Goal: Task Accomplishment & Management: Manage account settings

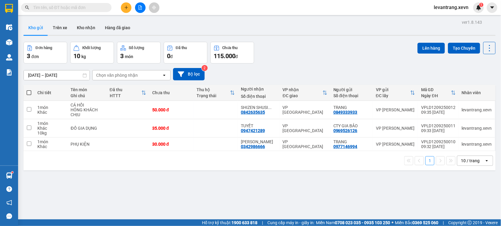
click at [72, 5] on input "text" at bounding box center [68, 7] width 71 height 7
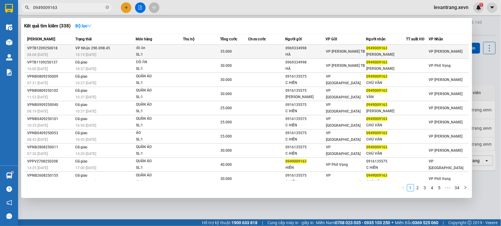
type input "0949009163"
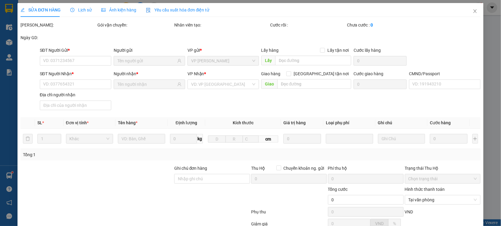
type input "0969334998"
type input "HÀ"
type input "0949009163"
type input "C VÂN"
type input "031203000699 nguyễn đức thắng"
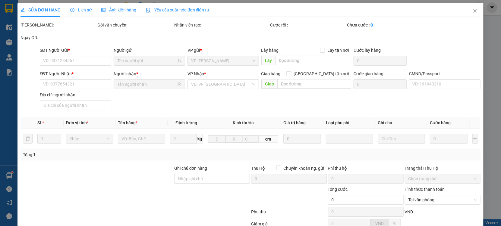
type input "35.000"
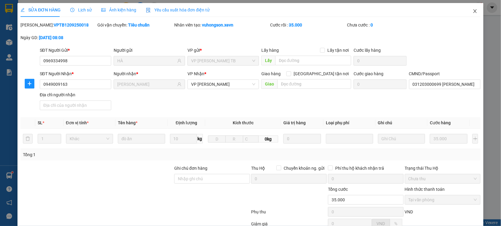
click at [474, 11] on span "Close" at bounding box center [474, 11] width 17 height 17
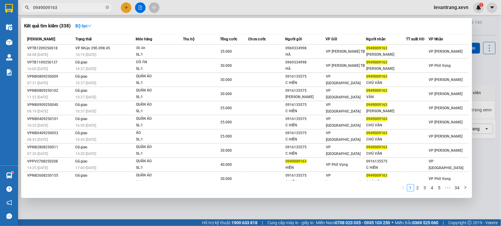
click at [67, 10] on input "0949009163" at bounding box center [68, 7] width 71 height 7
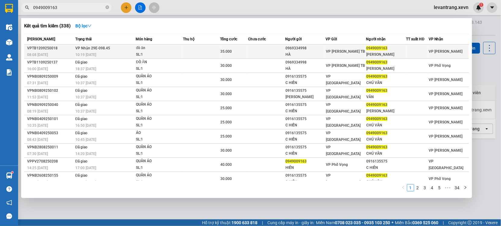
click at [282, 49] on td at bounding box center [266, 52] width 37 height 14
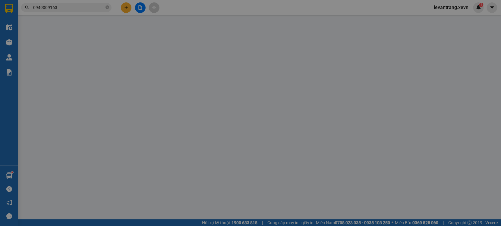
type input "0969334998"
type input "HÀ"
type input "0949009163"
type input "C VÂN"
type input "031203000699 nguyễn đức thắng"
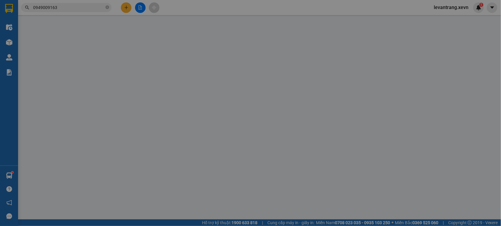
type input "35.000"
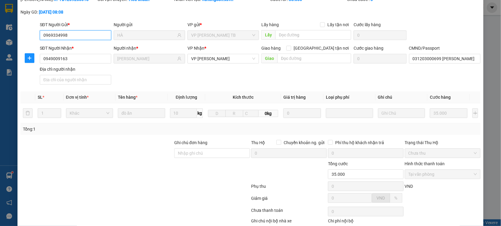
scroll to position [61, 0]
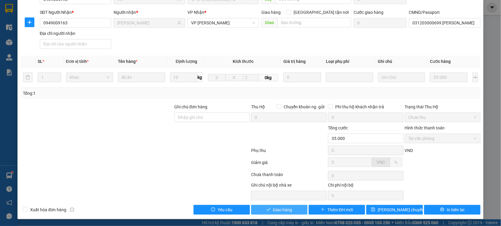
click at [275, 210] on span "Giao hàng" at bounding box center [282, 210] width 19 height 7
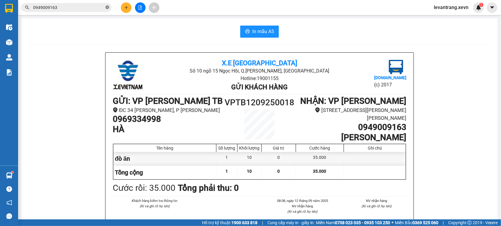
click at [107, 8] on icon "close-circle" at bounding box center [107, 7] width 4 height 4
click at [76, 7] on input "text" at bounding box center [68, 7] width 71 height 7
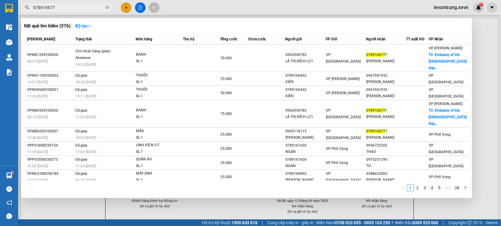
type input "0789166777"
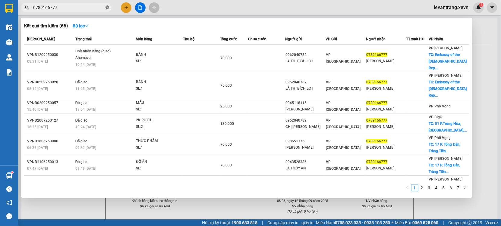
click at [107, 7] on icon "close-circle" at bounding box center [107, 7] width 4 height 4
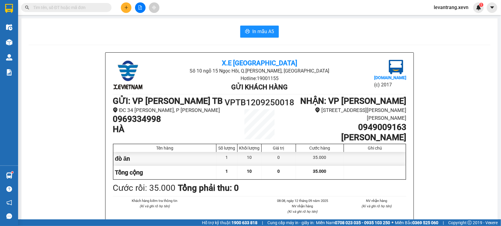
type input "0789166777"
type input "0949009163"
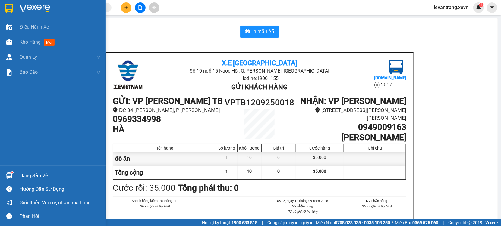
click at [34, 9] on img at bounding box center [35, 8] width 30 height 9
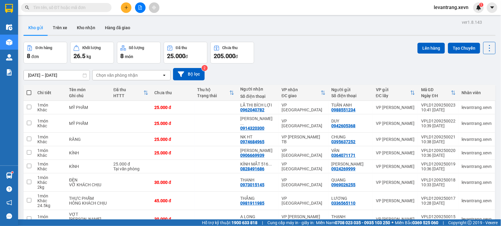
click at [86, 8] on input "text" at bounding box center [68, 7] width 71 height 7
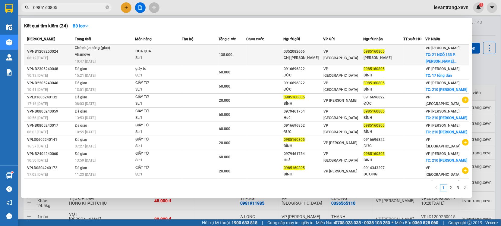
type input "0985160805"
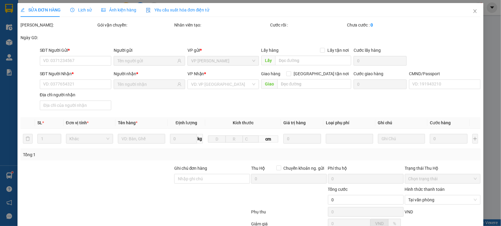
type input "0352082666"
type input "CHỊ NG THỊ THAO"
type input "0985160805"
type input "HÀ THỊ THANH BÌNH"
checkbox input "true"
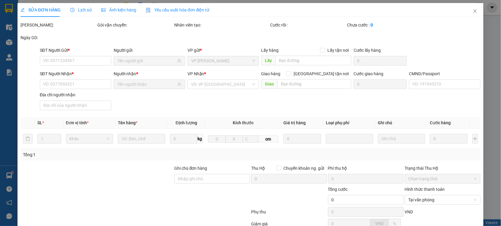
type input "21 NGÕ 133 P. Kim Quan Thượng, Việt Hưng, Long Biên, Hà Nội, Việt Nam"
type input "110.000"
type input "ĐINH THỊ LOAN"
type input "135.000"
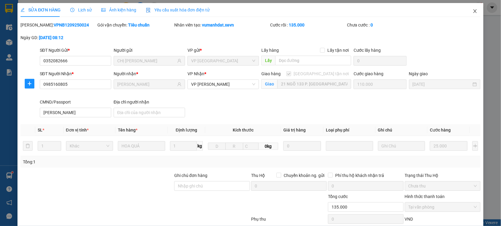
click at [473, 11] on icon "close" at bounding box center [475, 11] width 5 height 5
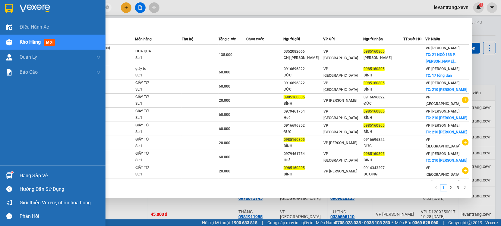
drag, startPoint x: 68, startPoint y: 7, endPoint x: 140, endPoint y: 22, distance: 73.6
click at [2, 11] on section "Kết quả tìm kiếm ( 24 ) Bộ lọc Mã ĐH Trạng thái Món hàng Thu hộ Tổng cước Chưa …" at bounding box center [250, 113] width 501 height 226
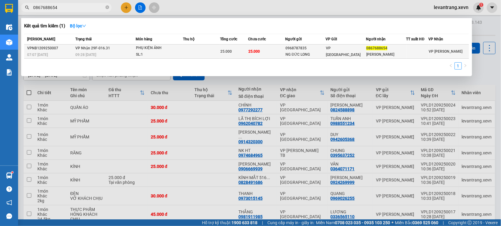
type input "0867688654"
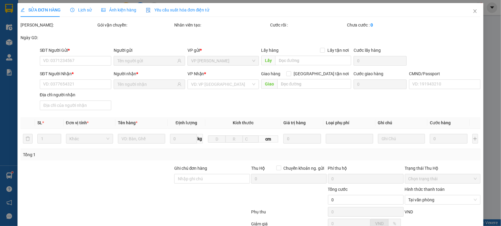
type input "0968787835"
type input "NG ĐỨC LONG"
type input "0867688654"
type input "GIA HUY"
type input "025193000642 NGÔ THỊ THU THẮM"
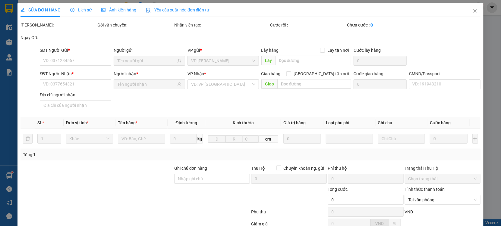
type input "25.000"
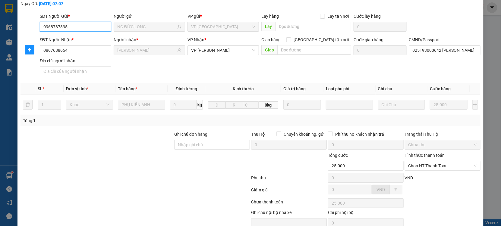
scroll to position [61, 0]
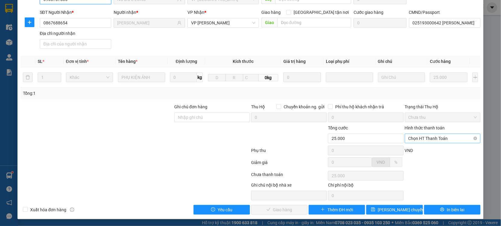
click at [424, 136] on span "Chọn HT Thanh Toán" at bounding box center [442, 138] width 68 height 9
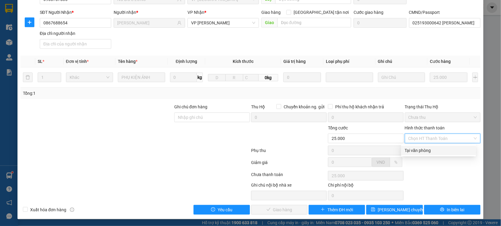
click at [418, 152] on div "Tại văn phòng" at bounding box center [439, 150] width 68 height 7
type input "0"
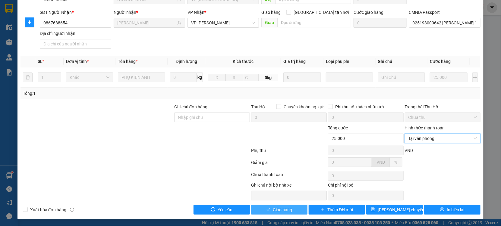
click at [273, 211] on span "Giao hàng" at bounding box center [282, 210] width 19 height 7
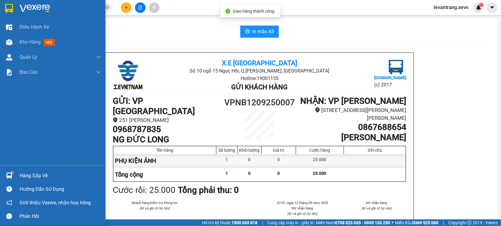
click at [10, 8] on img at bounding box center [9, 8] width 8 height 9
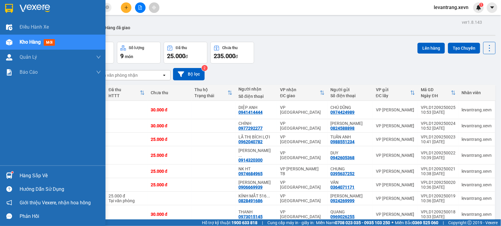
click at [18, 172] on div "Hàng sắp về" at bounding box center [52, 176] width 105 height 14
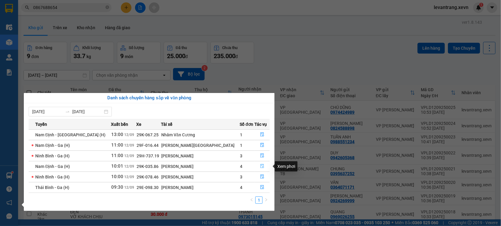
drag, startPoint x: 258, startPoint y: 166, endPoint x: 230, endPoint y: 174, distance: 28.7
click at [260, 166] on icon "file-done" at bounding box center [262, 166] width 4 height 4
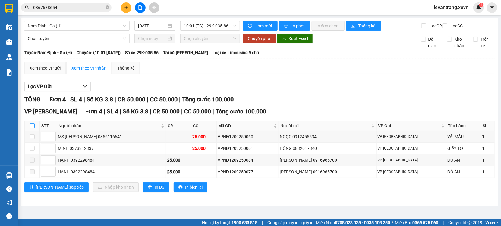
click at [32, 128] on input "checkbox" at bounding box center [32, 126] width 5 height 5
checkbox input "true"
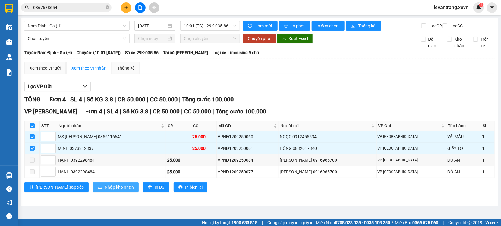
click at [105, 190] on span "Nhập kho nhận" at bounding box center [119, 187] width 29 height 7
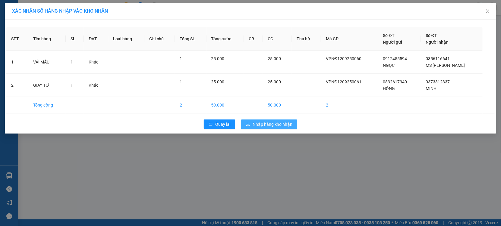
click at [273, 126] on span "Nhập hàng kho nhận" at bounding box center [273, 124] width 40 height 7
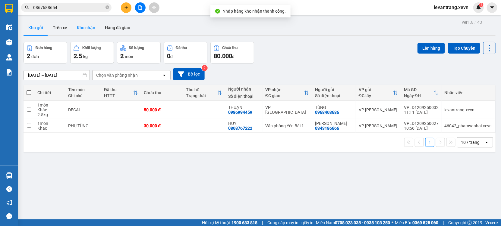
click at [86, 31] on button "Kho nhận" at bounding box center [86, 27] width 28 height 14
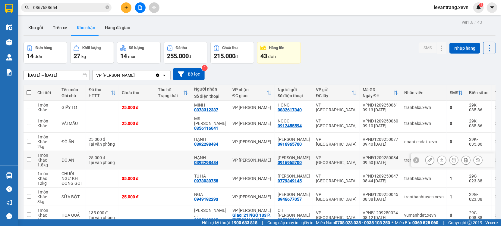
click at [363, 160] on div "09:50 [DATE]" at bounding box center [381, 162] width 36 height 5
checkbox input "true"
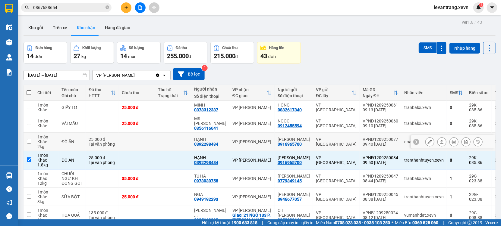
click at [363, 142] on div "09:40 [DATE]" at bounding box center [381, 144] width 36 height 5
checkbox input "true"
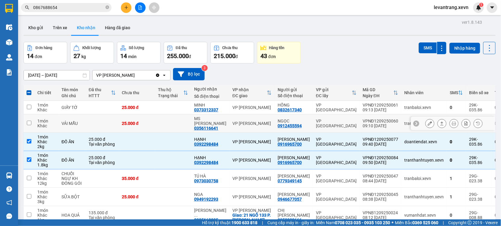
click at [363, 124] on div "09:10 [DATE]" at bounding box center [381, 126] width 36 height 5
checkbox input "true"
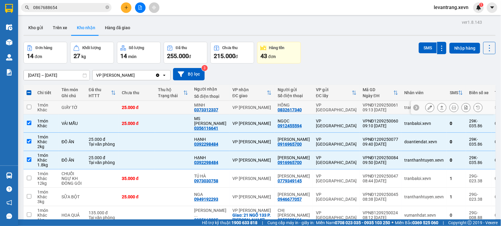
click at [363, 109] on div "09:13 [DATE]" at bounding box center [381, 110] width 36 height 5
checkbox input "true"
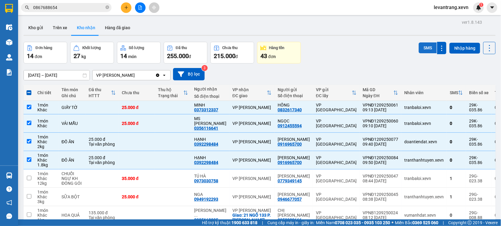
click at [419, 44] on button "SMS" at bounding box center [428, 47] width 18 height 11
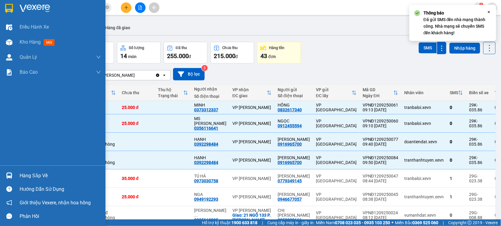
click at [23, 174] on div "Hàng sắp về" at bounding box center [60, 175] width 81 height 9
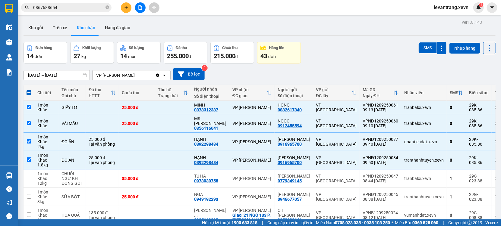
click at [393, 50] on section "Kết quả tìm kiếm ( 1 ) Bộ lọc Mã ĐH Trạng thái Món hàng Thu hộ Tổng cước Chưa c…" at bounding box center [250, 113] width 501 height 226
click at [38, 28] on button "Kho gửi" at bounding box center [36, 27] width 24 height 14
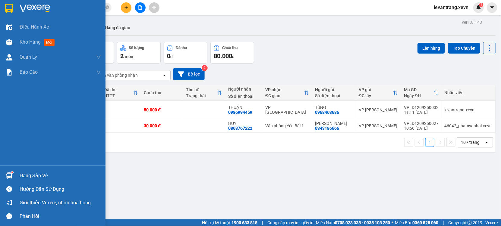
click at [6, 181] on div at bounding box center [9, 176] width 11 height 11
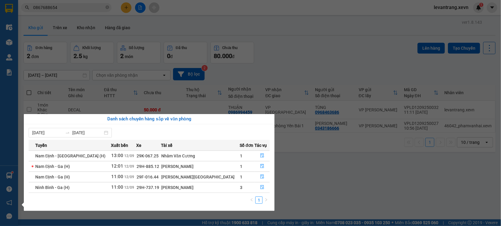
drag, startPoint x: 372, startPoint y: 198, endPoint x: 368, endPoint y: 198, distance: 4.5
click at [368, 198] on section "Kết quả tìm kiếm ( 1 ) Bộ lọc Mã ĐH Trạng thái Món hàng Thu hộ Tổng cước Chưa c…" at bounding box center [250, 113] width 501 height 226
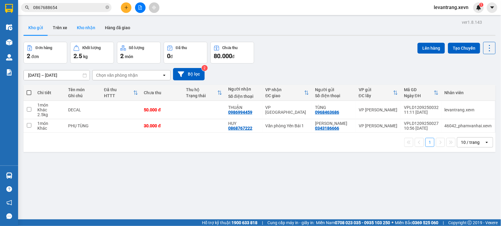
click at [84, 29] on button "Kho nhận" at bounding box center [86, 27] width 28 height 14
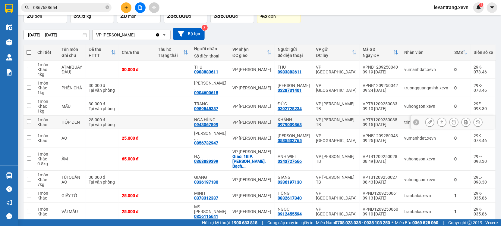
scroll to position [77, 0]
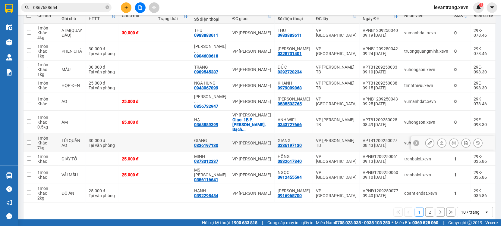
drag, startPoint x: 250, startPoint y: 140, endPoint x: 231, endPoint y: 93, distance: 50.7
click at [249, 141] on div "VP [PERSON_NAME]" at bounding box center [251, 143] width 39 height 5
checkbox input "true"
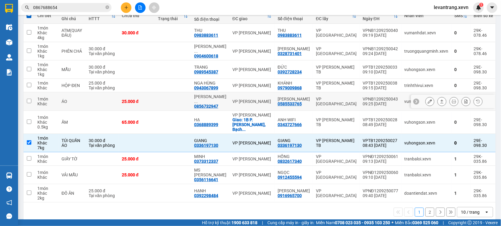
click at [231, 97] on td "VP [PERSON_NAME]" at bounding box center [251, 102] width 45 height 18
checkbox input "true"
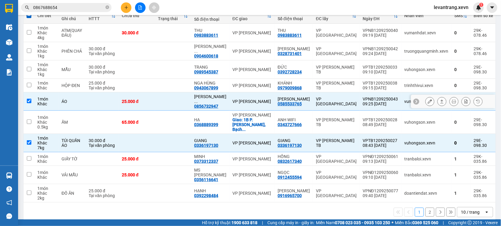
click at [232, 85] on div "VP [PERSON_NAME]" at bounding box center [251, 85] width 39 height 5
checkbox input "true"
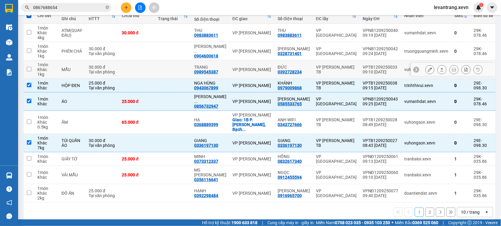
drag, startPoint x: 233, startPoint y: 73, endPoint x: 233, endPoint y: 57, distance: 16.3
click at [233, 72] on td "VP [PERSON_NAME]" at bounding box center [251, 70] width 45 height 18
checkbox input "true"
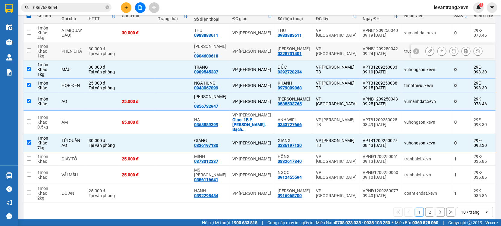
click at [236, 53] on div "VP [PERSON_NAME]" at bounding box center [251, 51] width 39 height 5
checkbox input "true"
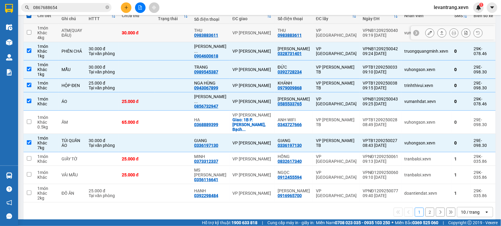
click at [236, 38] on td "VP [PERSON_NAME]" at bounding box center [251, 33] width 45 height 18
checkbox input "true"
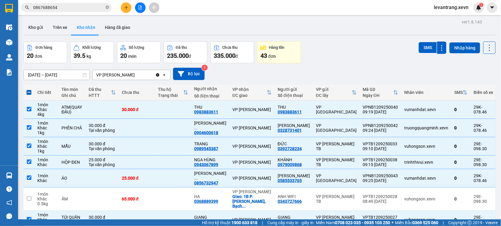
scroll to position [0, 0]
click at [421, 48] on button "SMS" at bounding box center [428, 47] width 18 height 11
click at [36, 33] on button "Kho gửi" at bounding box center [36, 27] width 24 height 14
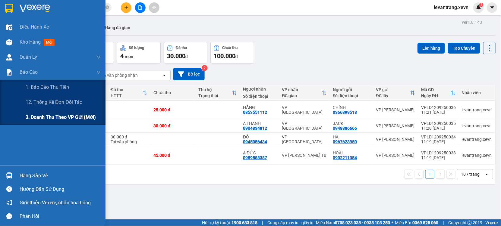
click at [43, 117] on span "3. Doanh Thu theo VP Gửi (mới)" at bounding box center [61, 118] width 70 height 8
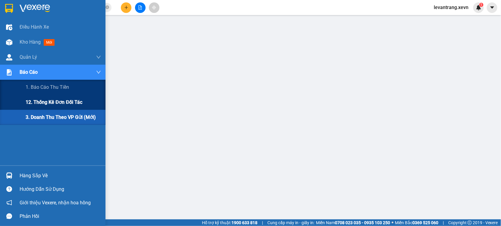
click at [43, 102] on span "12. Thống kê đơn đối tác" at bounding box center [54, 103] width 57 height 8
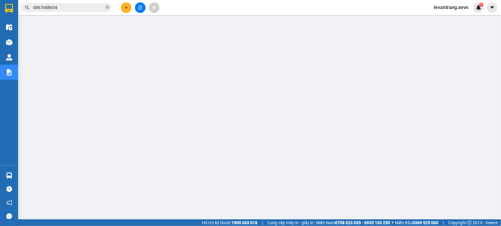
click at [61, 8] on input "0867688654" at bounding box center [68, 7] width 71 height 7
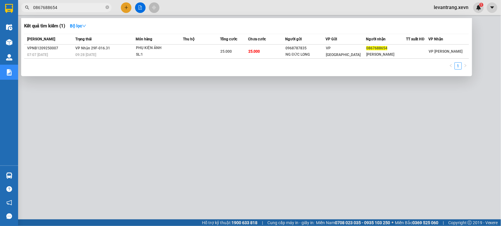
click at [61, 8] on input "0867688654" at bounding box center [68, 7] width 71 height 7
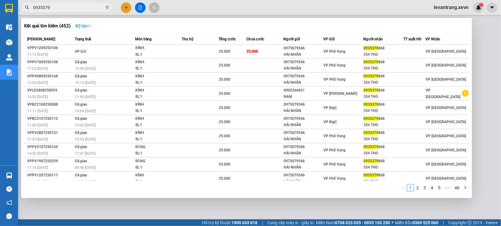
type input "0935379"
click at [84, 27] on strong "Bộ lọc" at bounding box center [83, 26] width 16 height 5
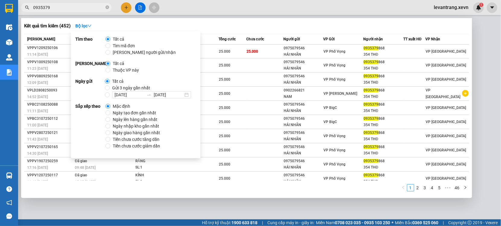
click at [112, 71] on span "Thuộc VP này" at bounding box center [125, 70] width 31 height 7
click at [110, 71] on input "Thuộc VP này" at bounding box center [107, 70] width 5 height 5
radio input "true"
radio input "false"
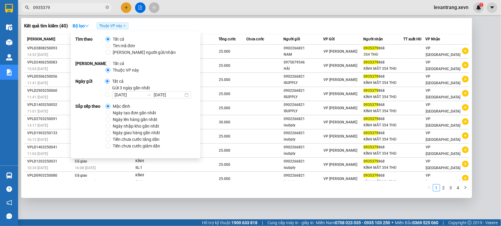
click at [346, 24] on div "Kết quả tìm kiếm ( 40 ) Bộ lọc Thuộc VP này" at bounding box center [246, 26] width 445 height 10
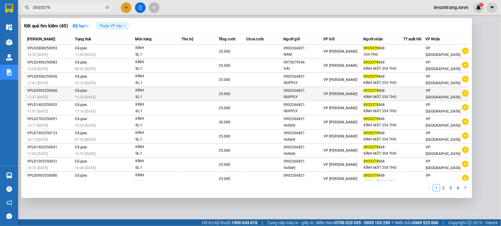
click at [462, 96] on icon "plus-circle" at bounding box center [465, 93] width 7 height 7
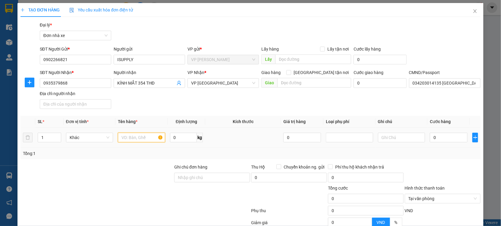
click at [136, 139] on input "text" at bounding box center [141, 138] width 47 height 10
type input "KÍNH"
click at [441, 139] on input "0" at bounding box center [449, 138] width 38 height 10
type input "002"
type input "2"
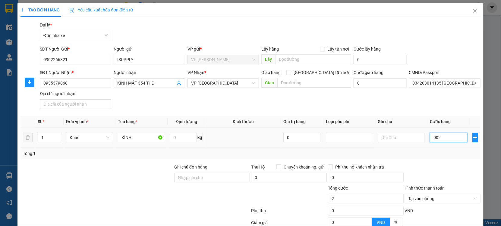
type input "0.025"
type input "25"
click at [460, 169] on div at bounding box center [442, 174] width 77 height 21
type input "25.000"
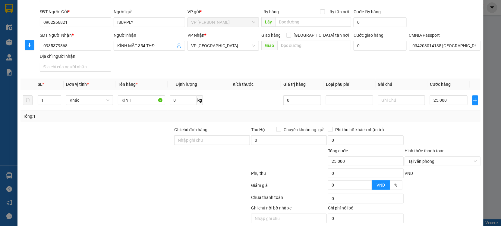
scroll to position [60, 0]
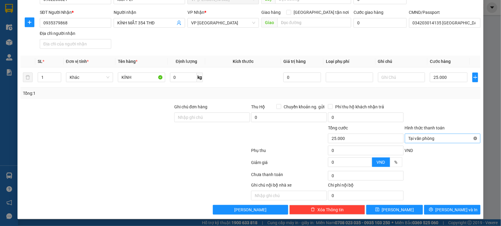
type input "25.000"
drag, startPoint x: 460, startPoint y: 126, endPoint x: 458, endPoint y: 184, distance: 57.3
click at [460, 128] on div "Hình thức thanh toán" at bounding box center [443, 129] width 76 height 9
drag, startPoint x: 441, startPoint y: 203, endPoint x: 437, endPoint y: 207, distance: 5.6
click at [441, 203] on div "Transit Pickup Surcharge Ids Transit Deliver Surcharge Ids Transit Deliver Surc…" at bounding box center [250, 87] width 460 height 253
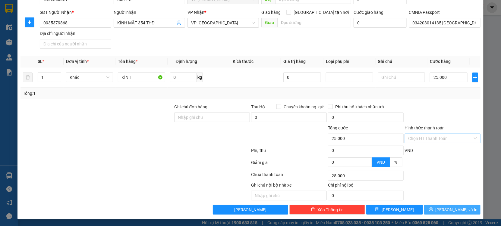
drag, startPoint x: 437, startPoint y: 207, endPoint x: 426, endPoint y: 208, distance: 10.9
click at [437, 207] on button "Lưu và In" at bounding box center [452, 210] width 56 height 10
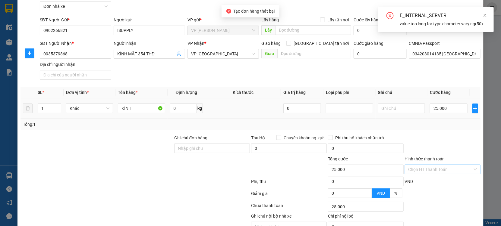
scroll to position [0, 0]
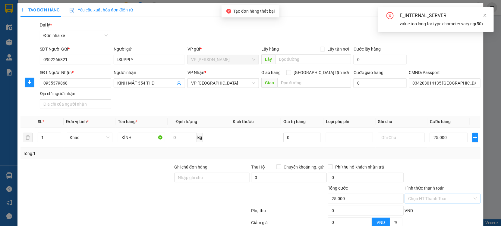
click at [424, 88] on div "CMND/Passport 034203014135 NGUYỄN ĐỨC MINH, THÔN HOÀNH SƠN, THỤY VĂN" at bounding box center [444, 79] width 71 height 21
click at [433, 78] on input "034203014135 NGUYỄN ĐỨC MINH, THÔN HOÀNH SƠN, THỤY VĂN" at bounding box center [444, 83] width 71 height 10
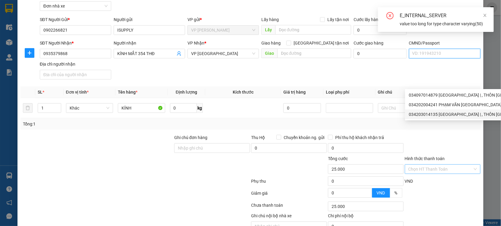
scroll to position [60, 0]
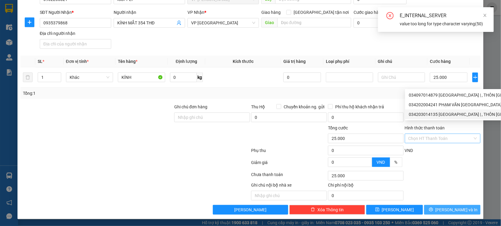
click at [444, 209] on span "Lưu và In" at bounding box center [456, 210] width 42 height 7
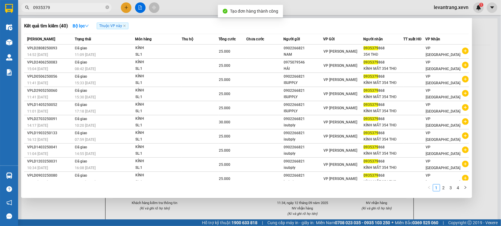
drag, startPoint x: 287, startPoint y: 207, endPoint x: 267, endPoint y: 50, distance: 157.9
click at [287, 206] on div at bounding box center [250, 113] width 501 height 226
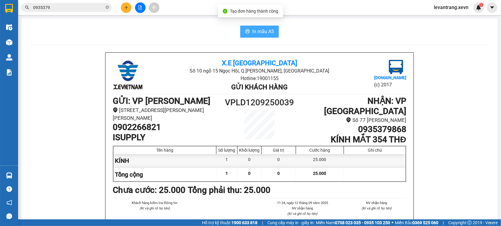
click at [268, 27] on button "In mẫu A5" at bounding box center [259, 32] width 39 height 12
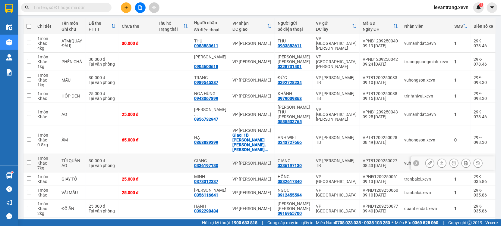
scroll to position [67, 0]
click at [476, 223] on div "10 / trang" at bounding box center [470, 228] width 27 height 10
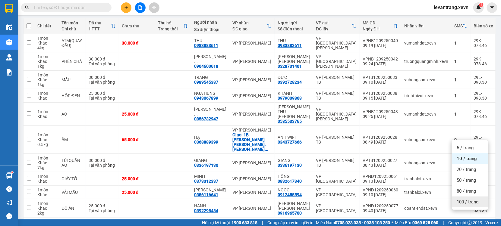
click at [465, 197] on div "100 / trang" at bounding box center [470, 202] width 36 height 11
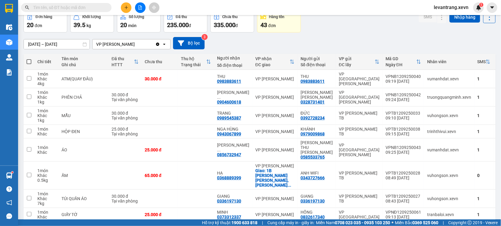
scroll to position [0, 0]
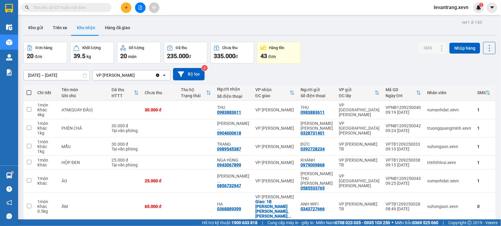
click at [76, 7] on input "text" at bounding box center [68, 7] width 71 height 7
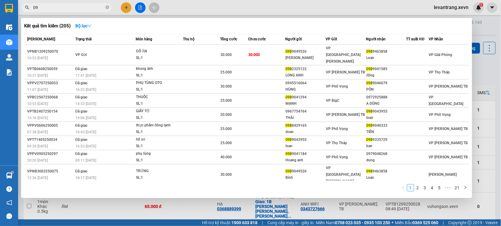
type input "0"
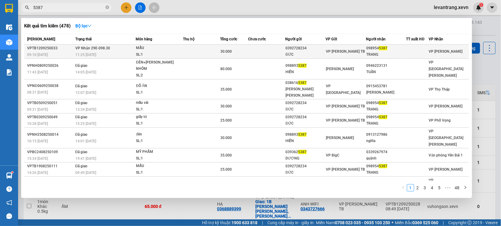
type input "5387"
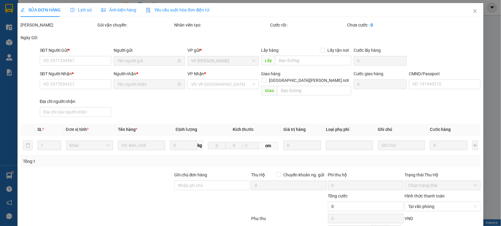
type input "0392728234"
type input "ĐỨC"
type input "0989545387"
type input "TRANG"
type input "FDG"
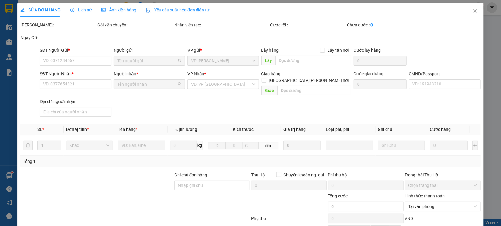
type input "30.000"
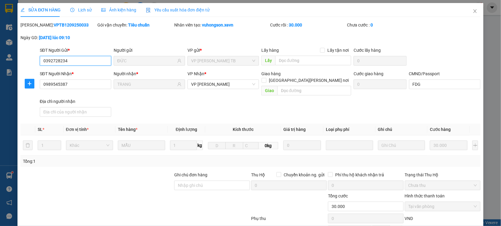
scroll to position [61, 0]
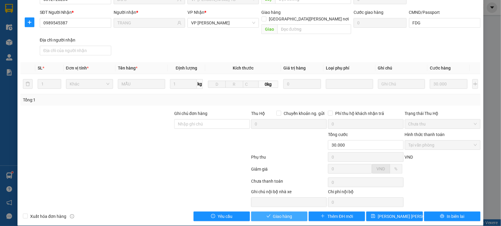
click at [285, 213] on span "Giao hàng" at bounding box center [282, 216] width 19 height 7
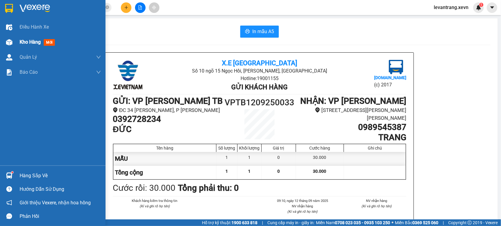
click at [18, 42] on div "Kho hàng mới" at bounding box center [52, 42] width 105 height 15
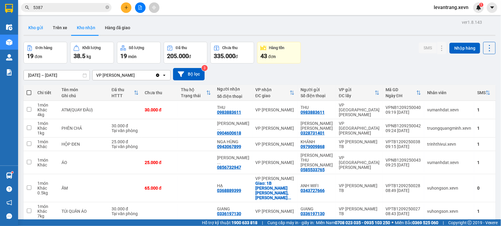
click at [42, 29] on button "Kho gửi" at bounding box center [36, 27] width 24 height 14
